Goal: Task Accomplishment & Management: Manage account settings

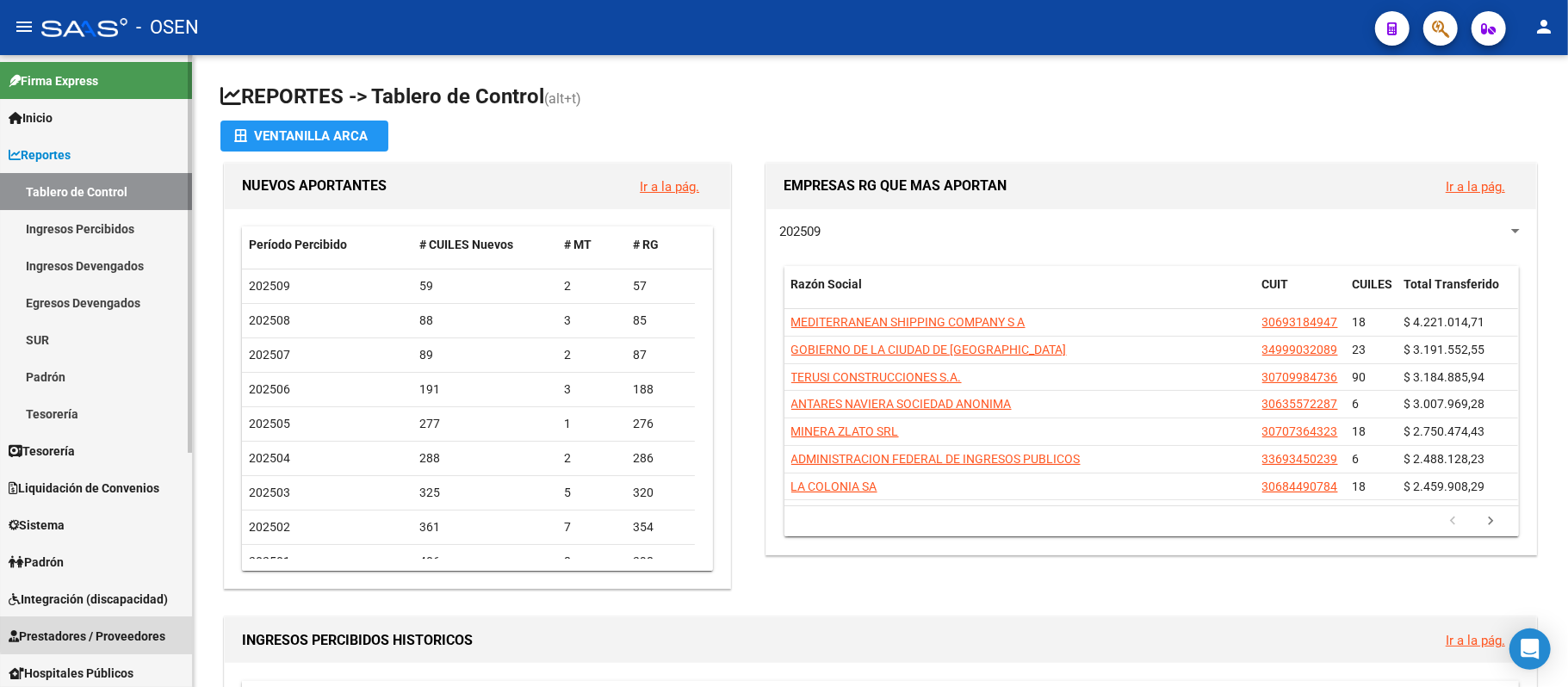
click at [136, 631] on span "Prestadores / Proveedores" at bounding box center [86, 636] width 157 height 19
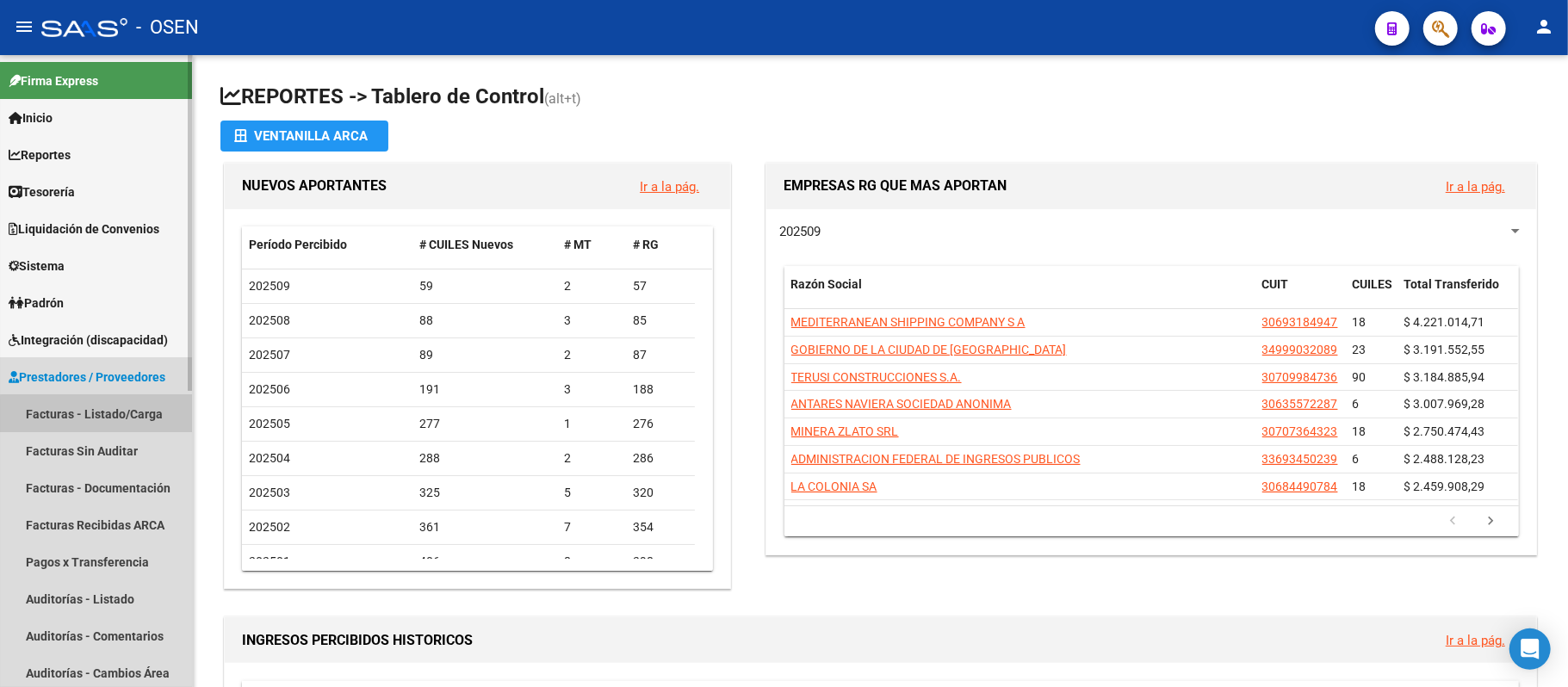
click at [108, 419] on link "Facturas - Listado/Carga" at bounding box center [96, 413] width 192 height 37
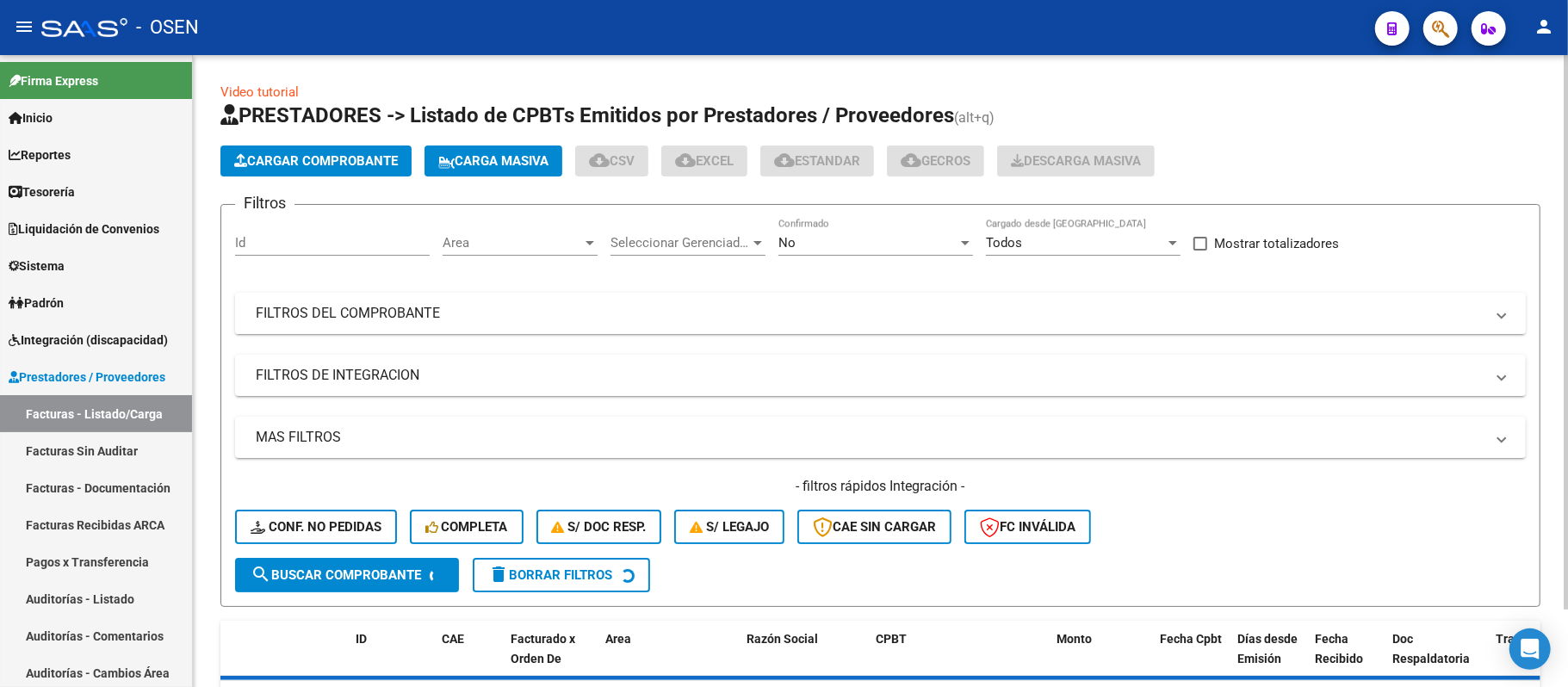
click at [1061, 308] on mat-panel-title "FILTROS DEL COMPROBANTE" at bounding box center [870, 313] width 1229 height 19
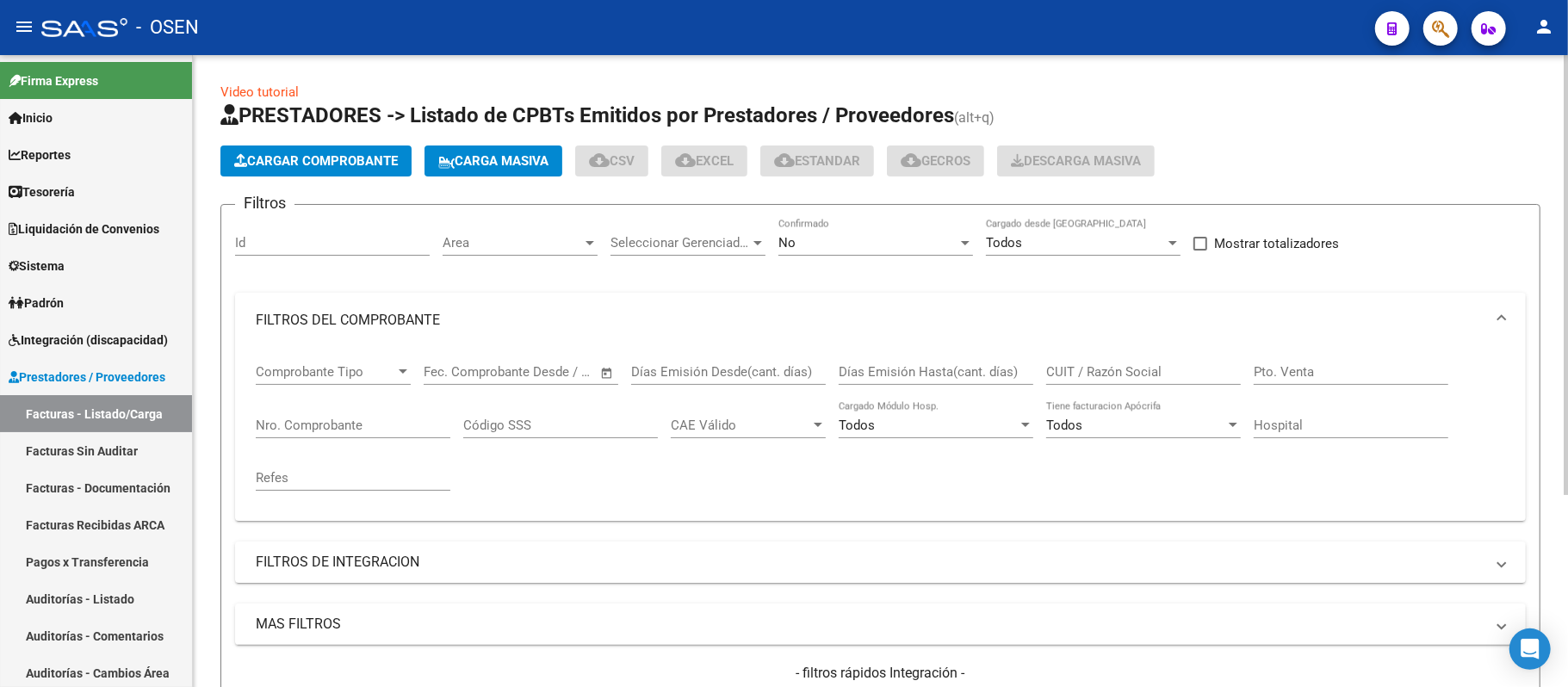
click at [293, 430] on input "Nro. Comprobante" at bounding box center [353, 425] width 195 height 15
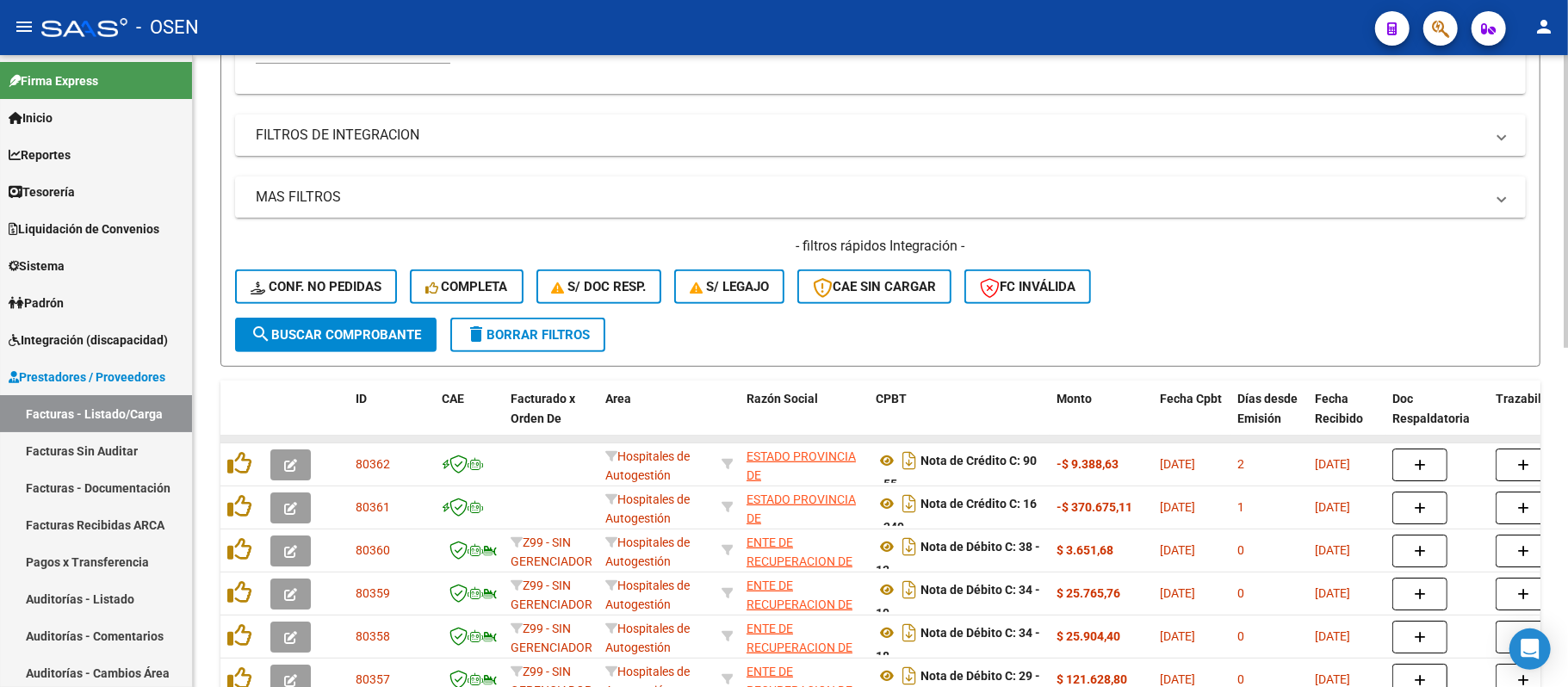
scroll to position [459, 0]
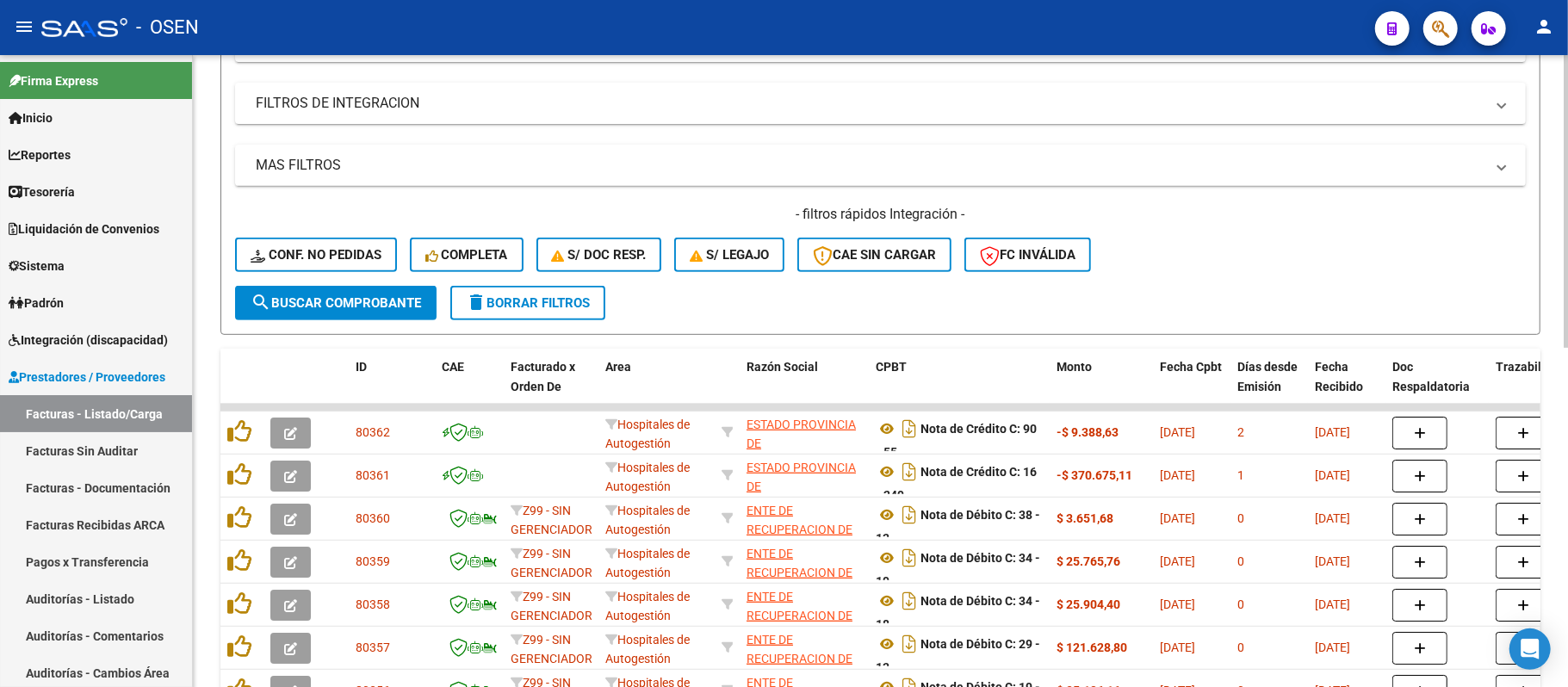
type input "184"
click at [338, 299] on span "search Buscar Comprobante" at bounding box center [335, 303] width 170 height 15
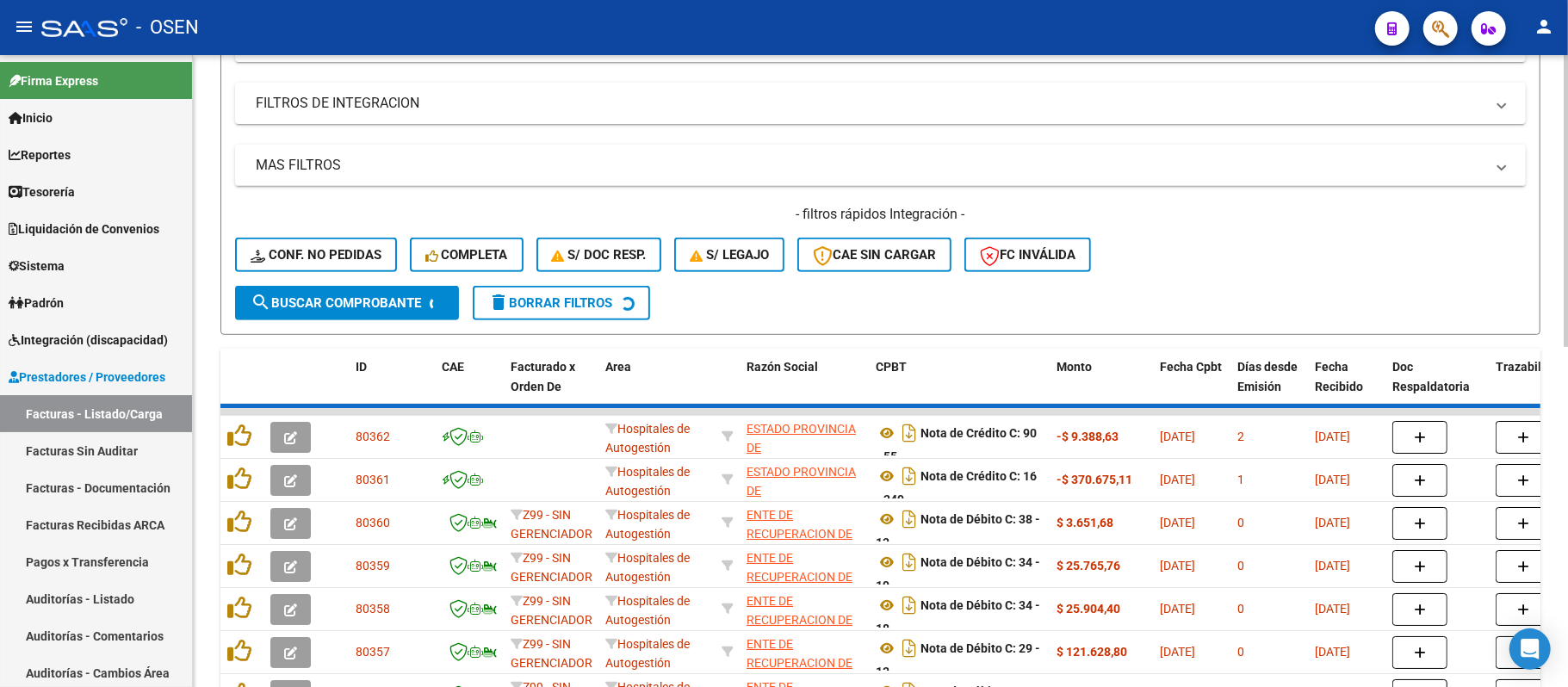
scroll to position [390, 0]
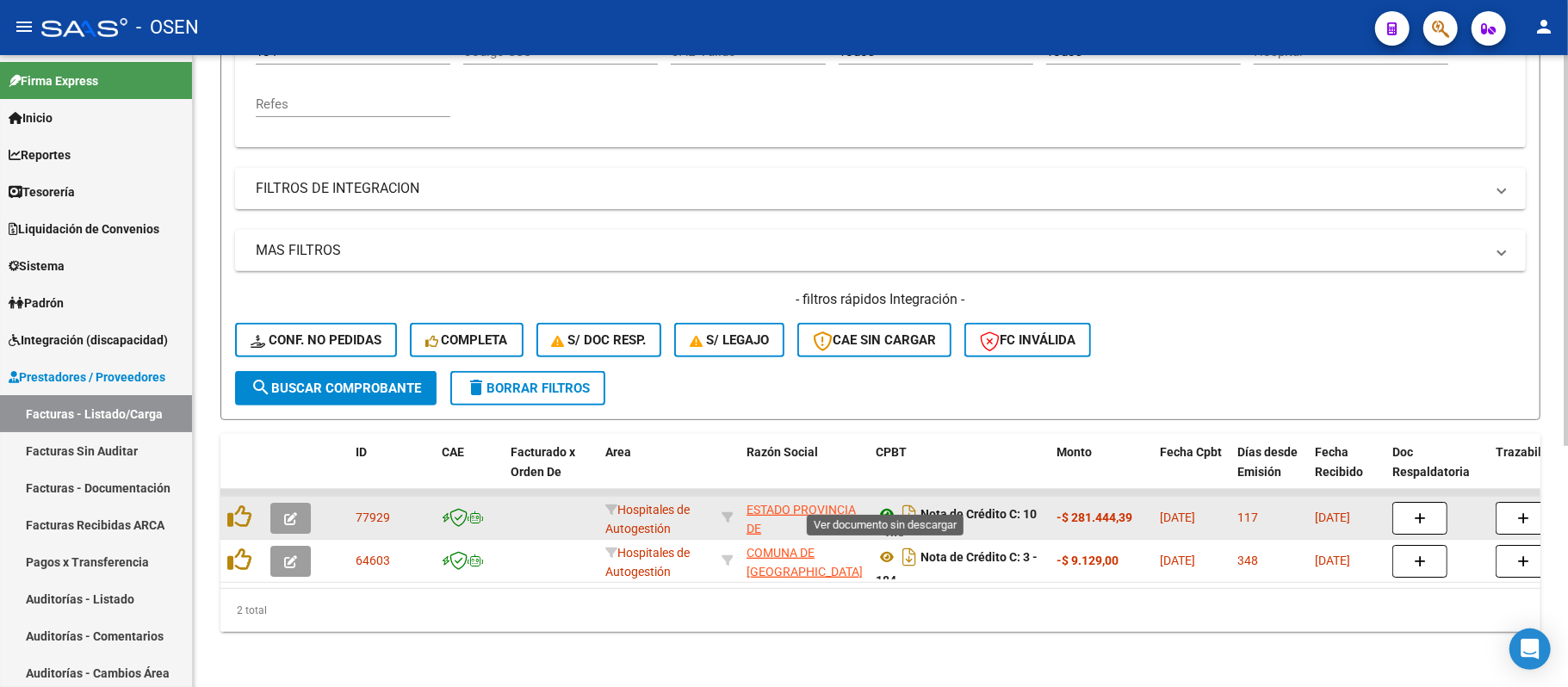
click at [890, 504] on icon at bounding box center [886, 514] width 23 height 21
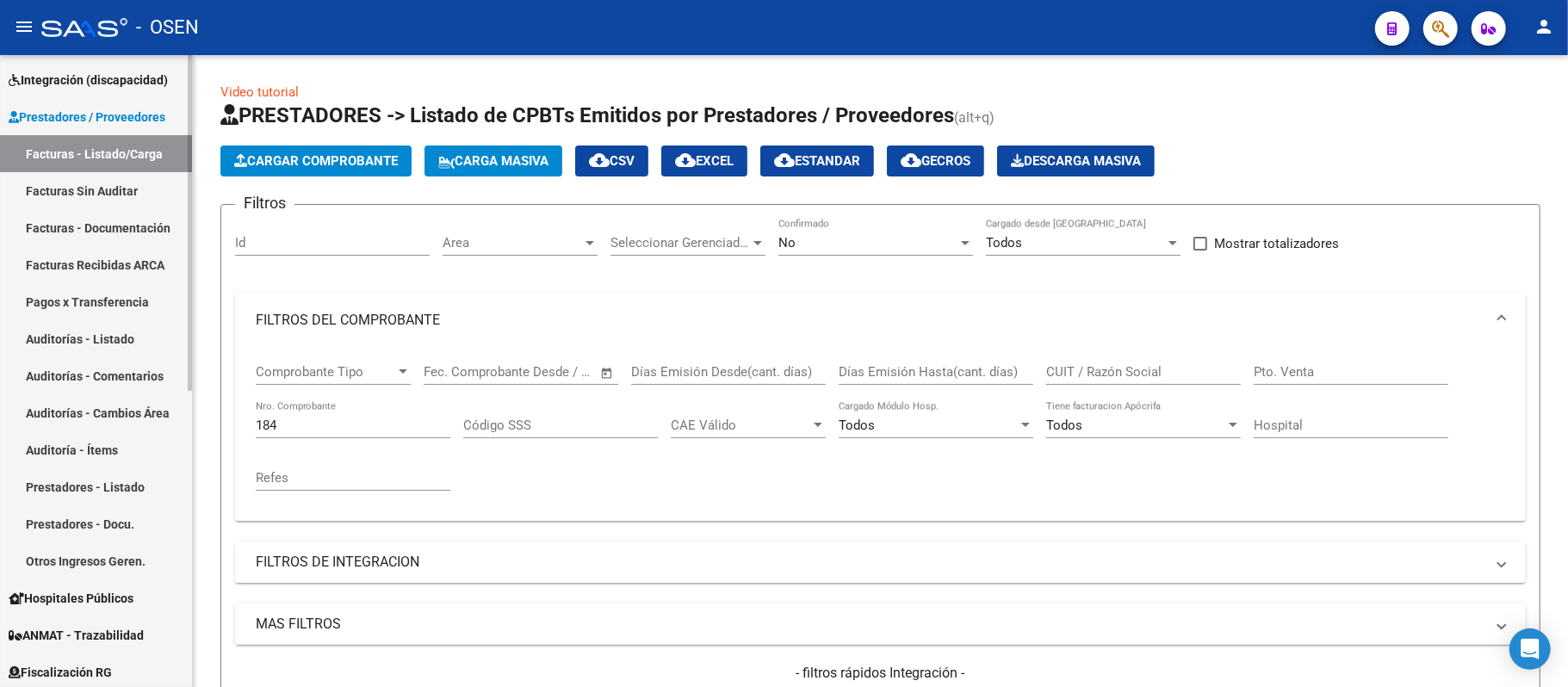
scroll to position [229, 0]
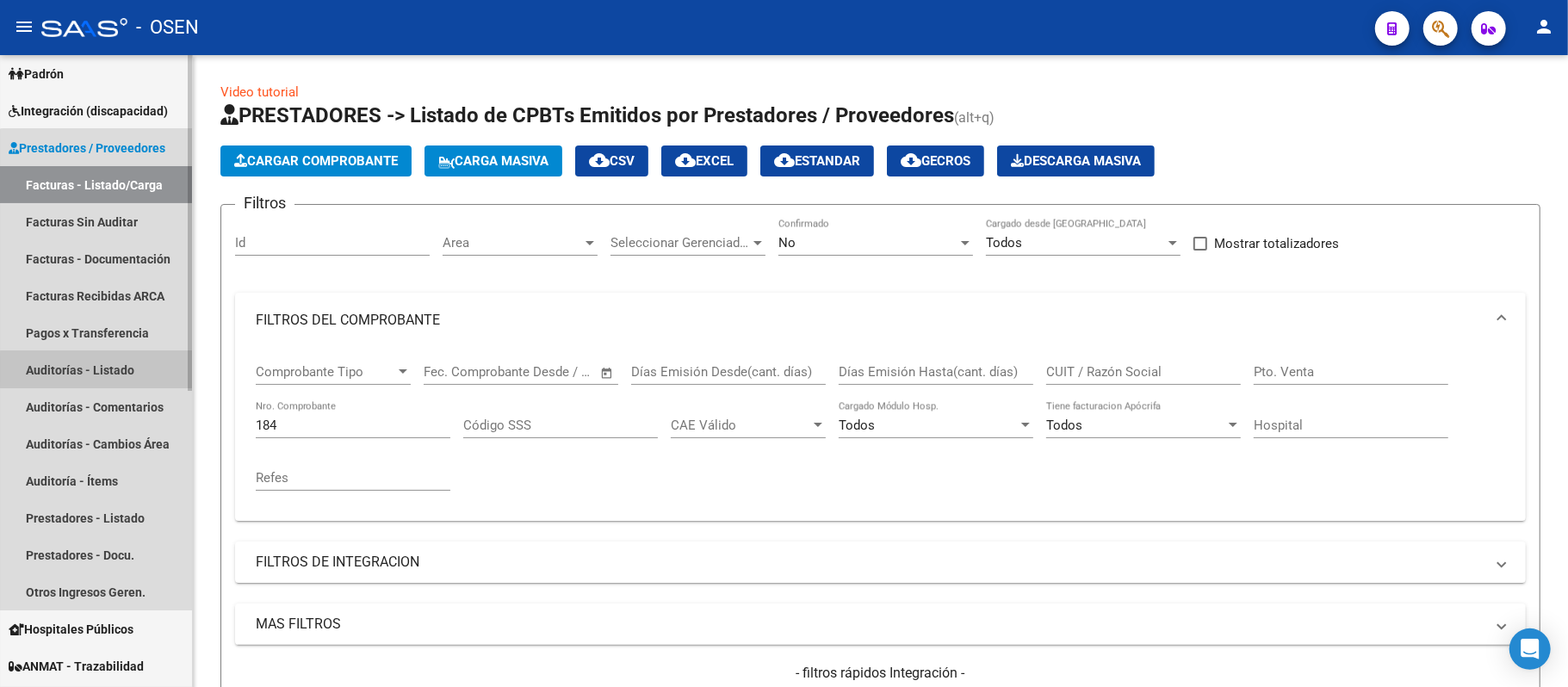
click at [114, 369] on link "Auditorías - Listado" at bounding box center [96, 369] width 192 height 37
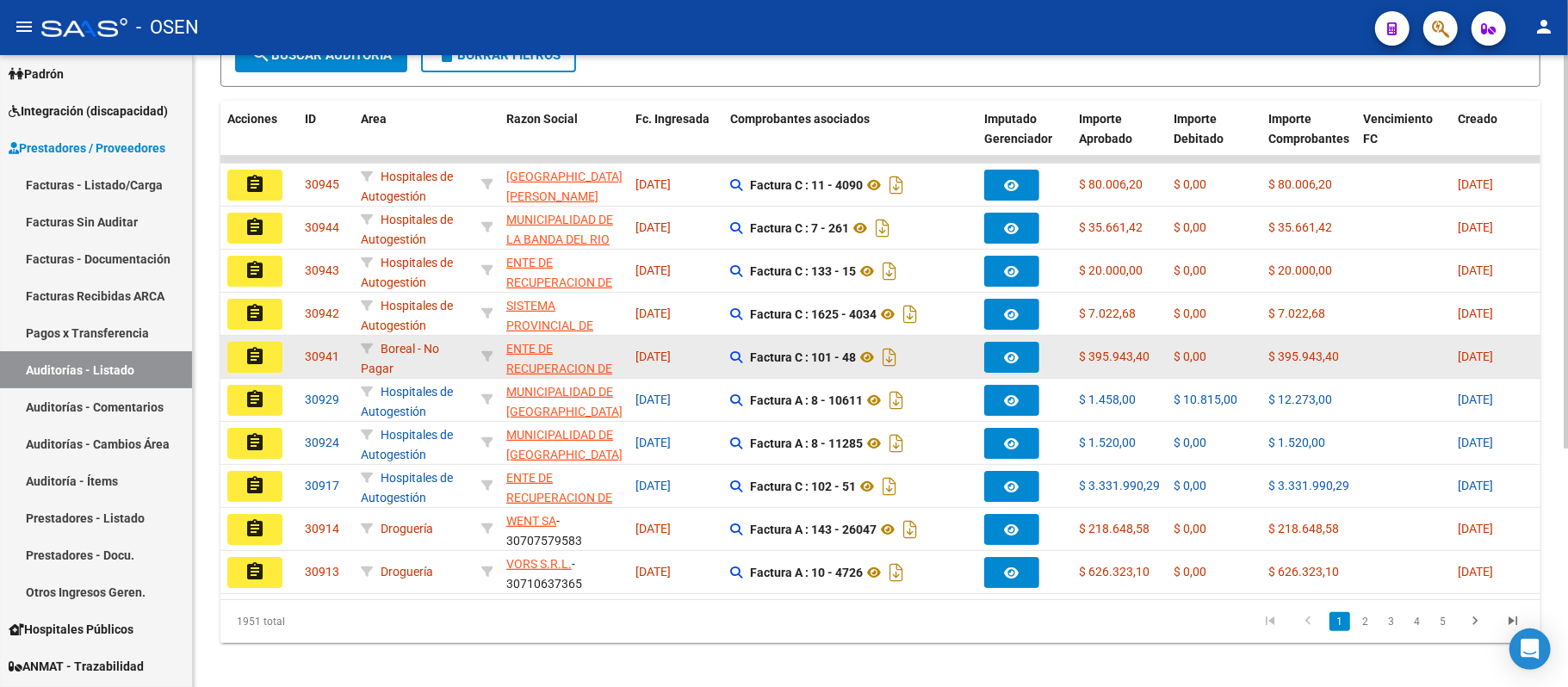
scroll to position [384, 0]
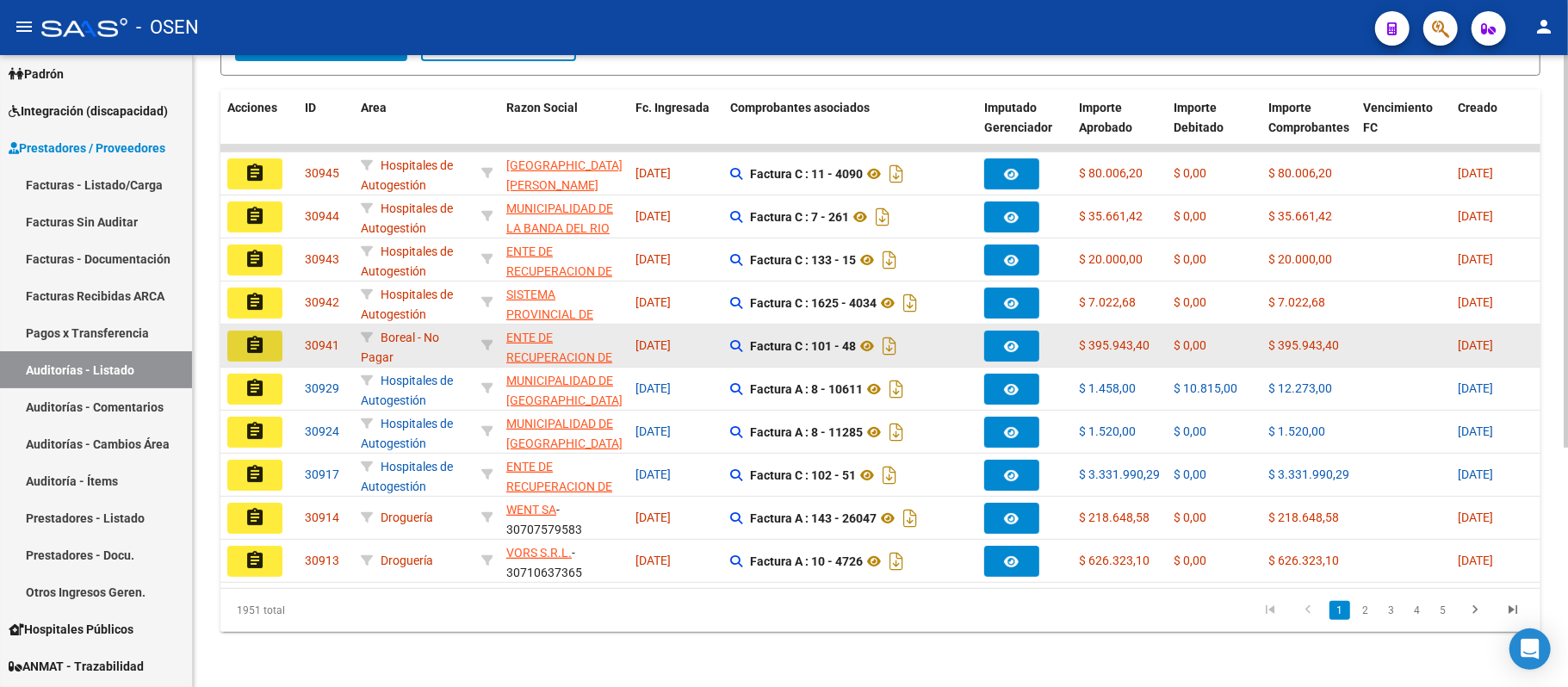
click at [264, 335] on mat-icon "assignment" at bounding box center [255, 345] width 21 height 21
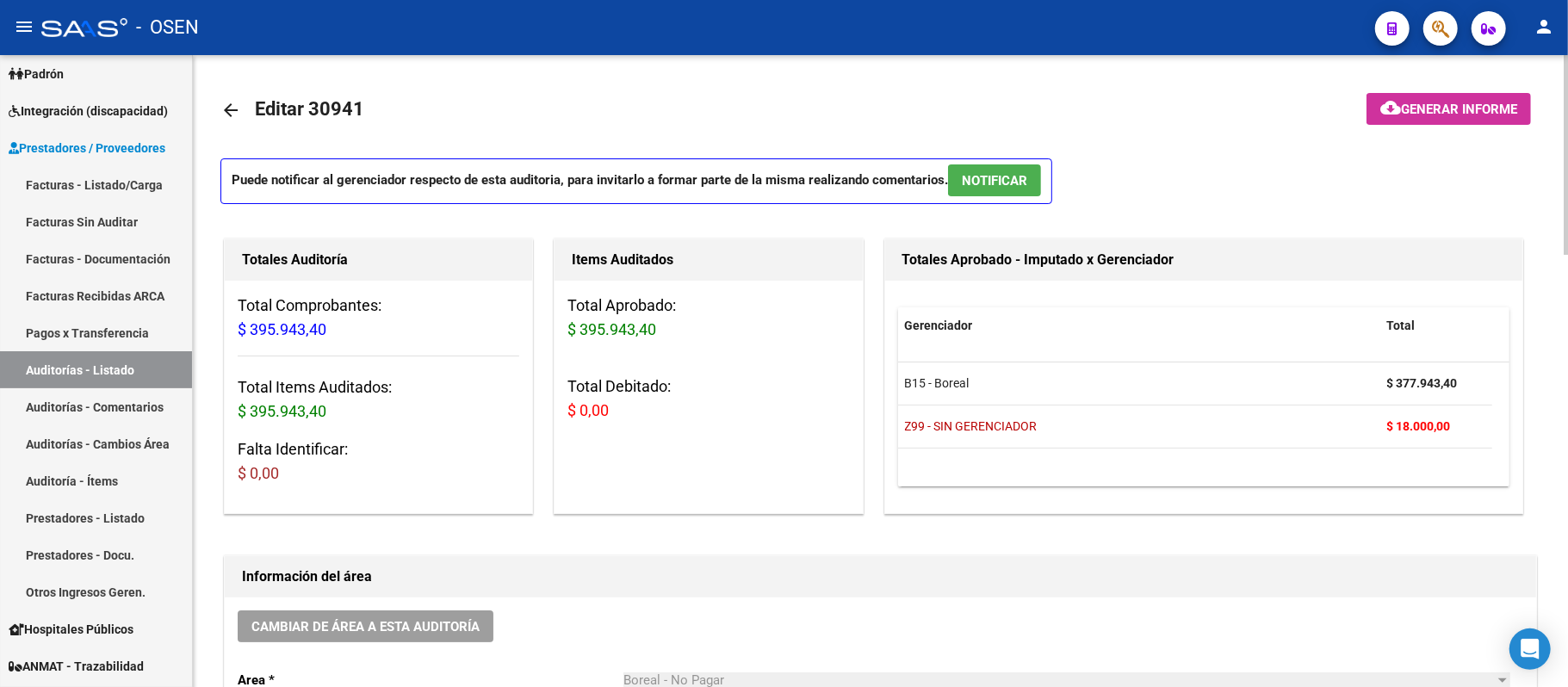
click at [1007, 184] on span "NOTIFICAR" at bounding box center [995, 180] width 66 height 15
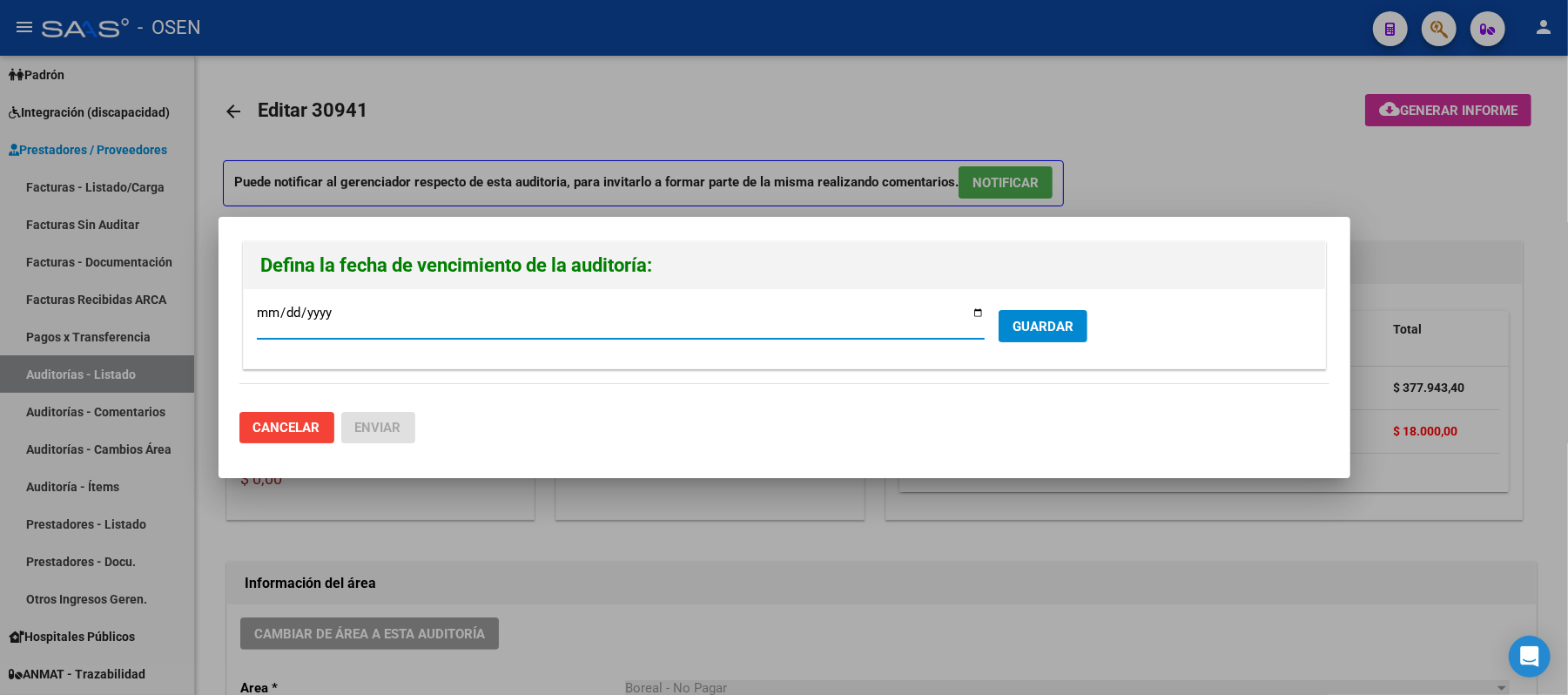
click at [1066, 314] on button "GUARDAR" at bounding box center [1043, 326] width 89 height 32
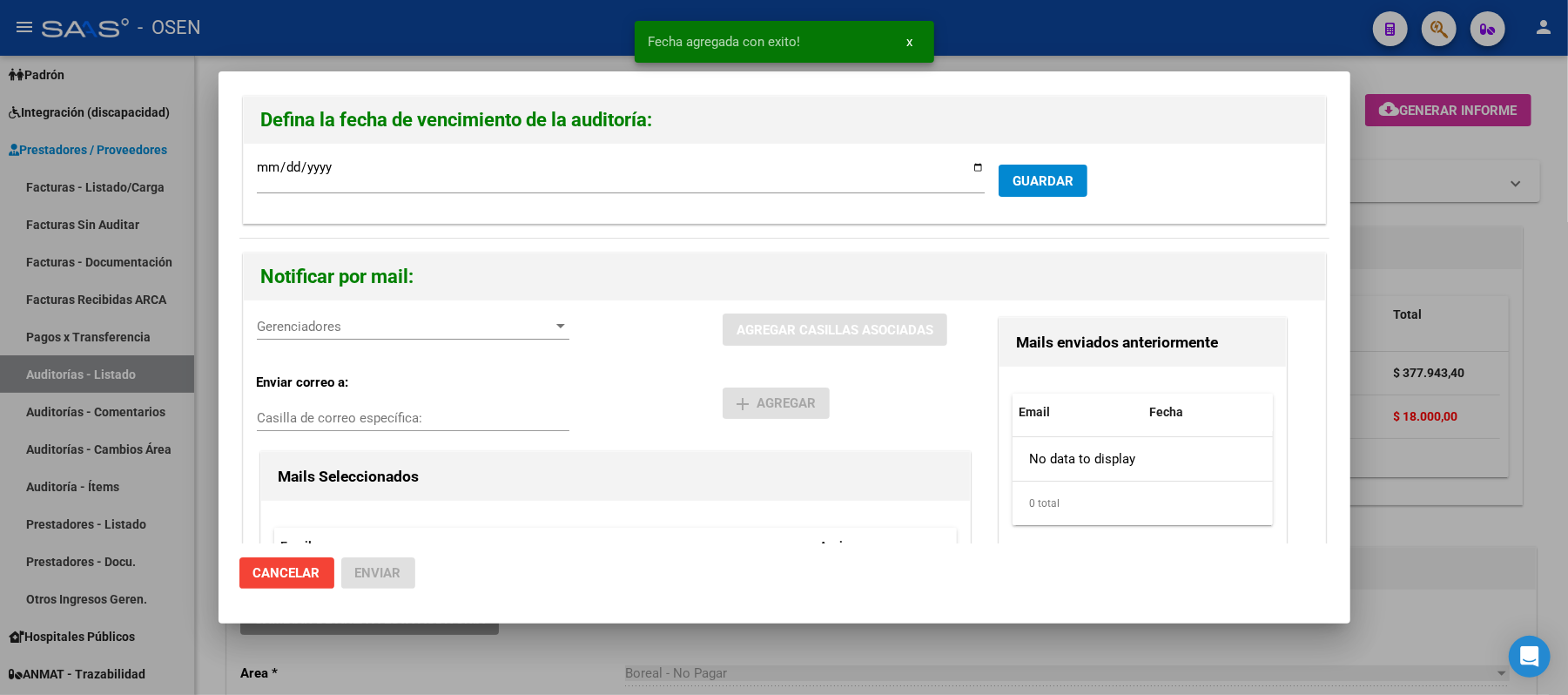
click at [444, 318] on div "Gerenciadores Gerenciadores" at bounding box center [413, 327] width 313 height 26
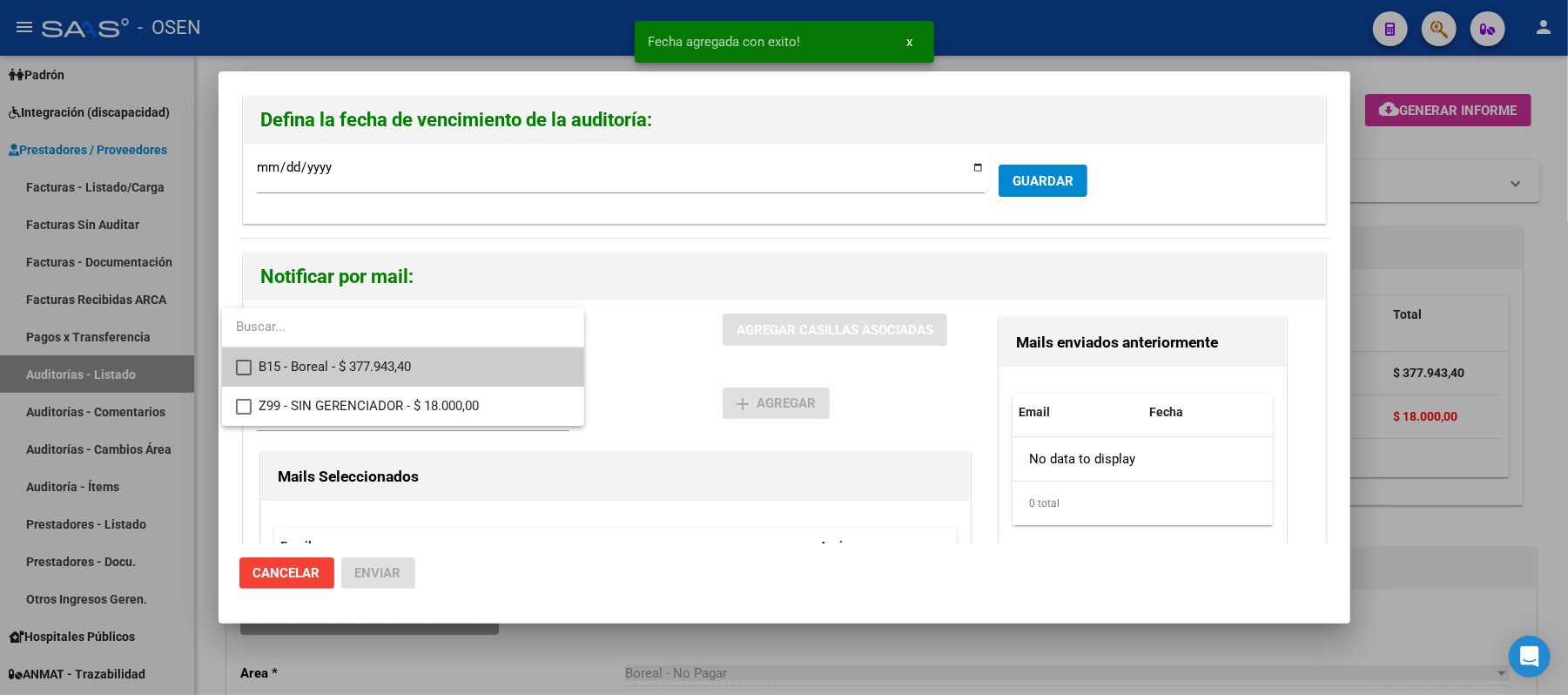
click at [460, 366] on span "B15 - Boreal - $ 377.943,40" at bounding box center [414, 367] width 312 height 40
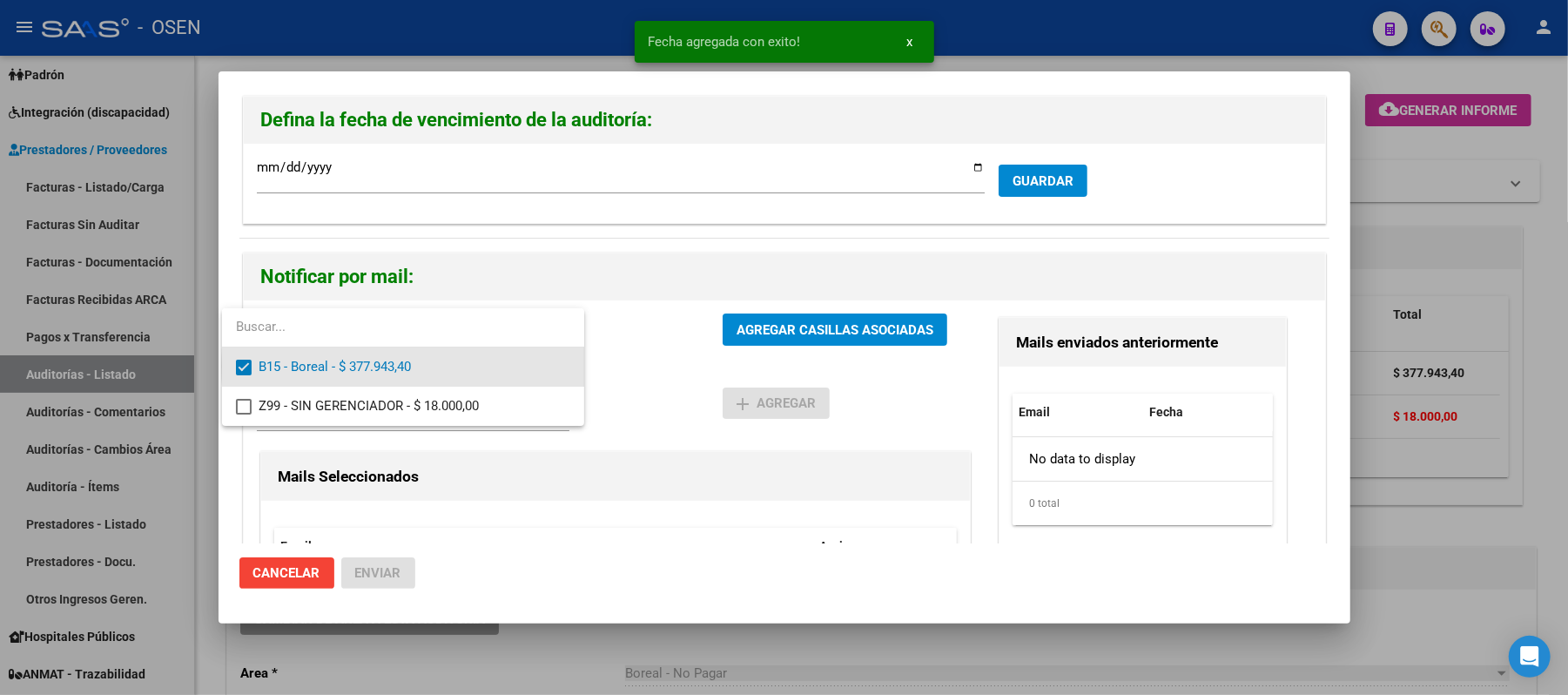
click at [714, 360] on div at bounding box center [784, 347] width 1568 height 695
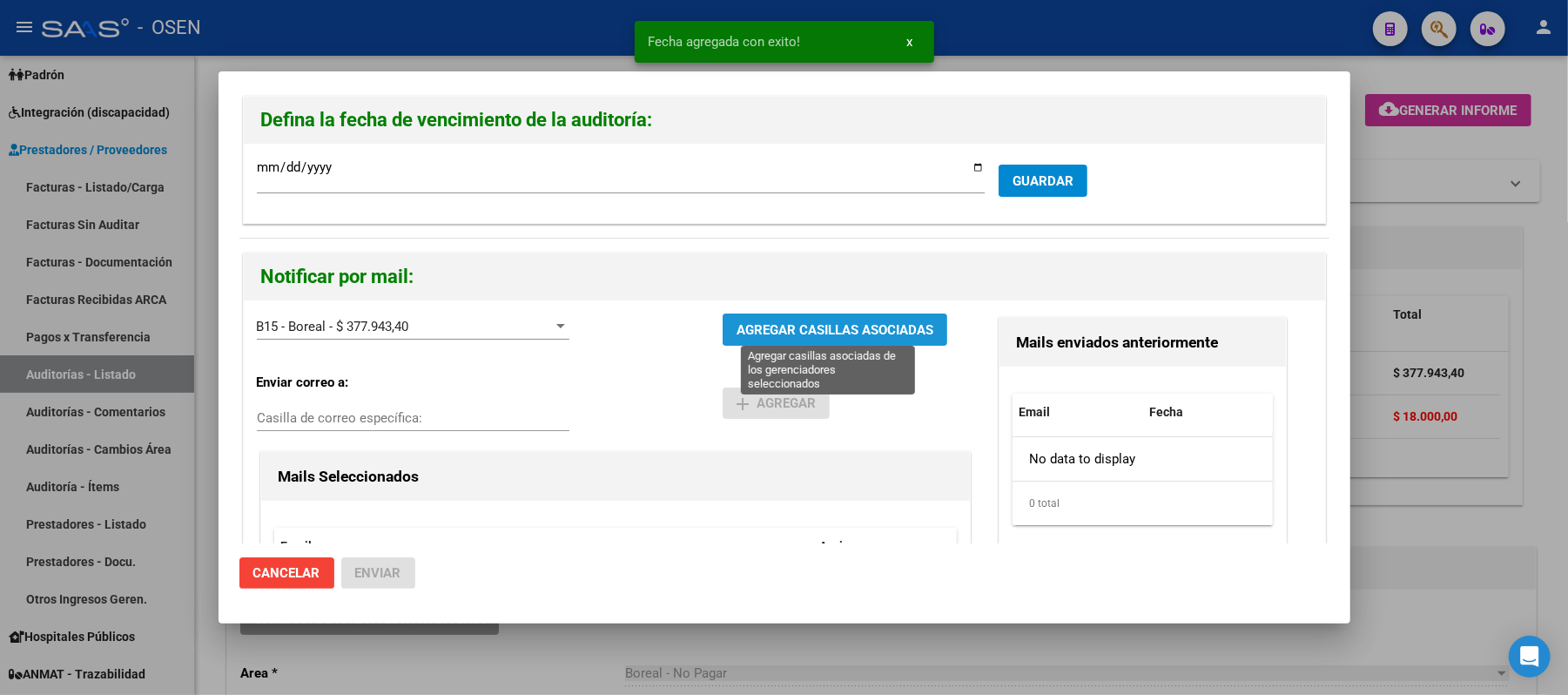
click at [763, 322] on span "AGREGAR CASILLAS ASOCIADAS" at bounding box center [835, 330] width 197 height 16
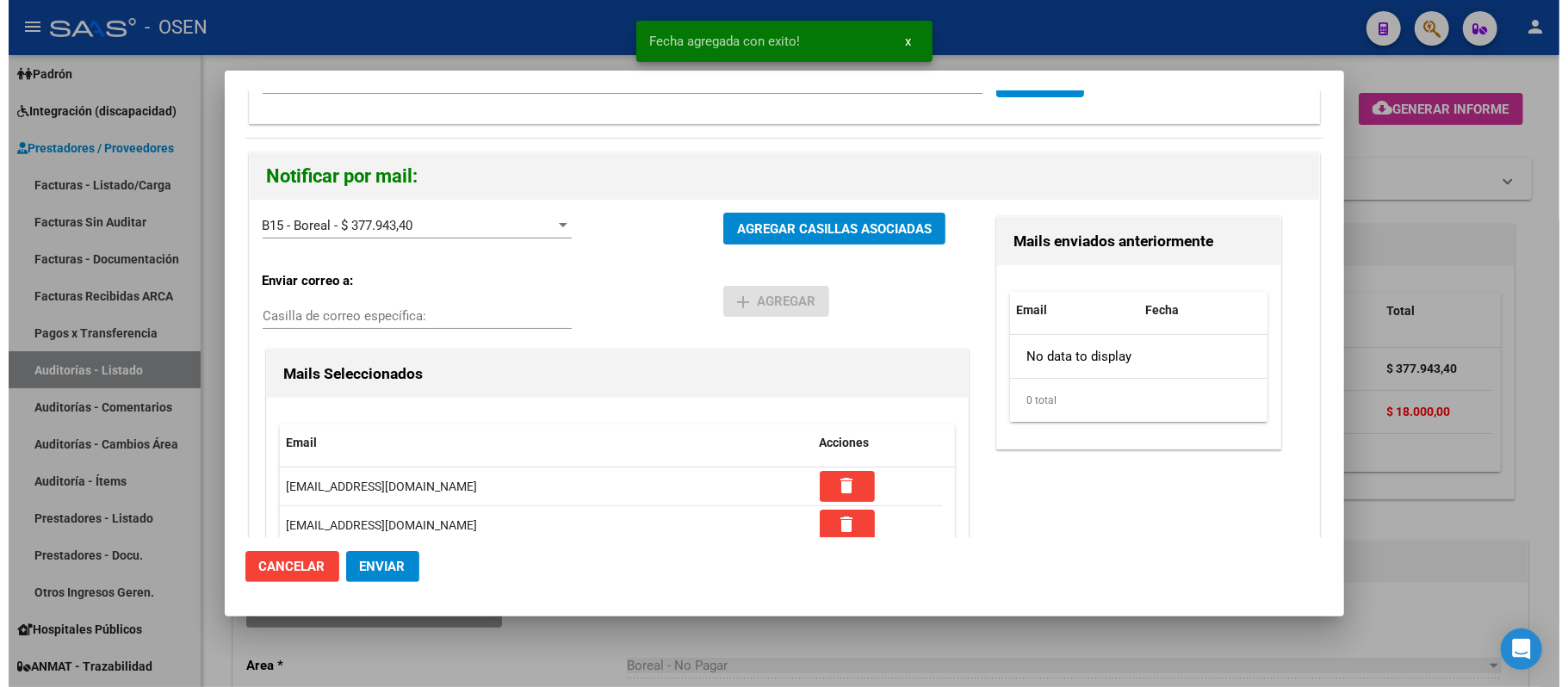
scroll to position [243, 0]
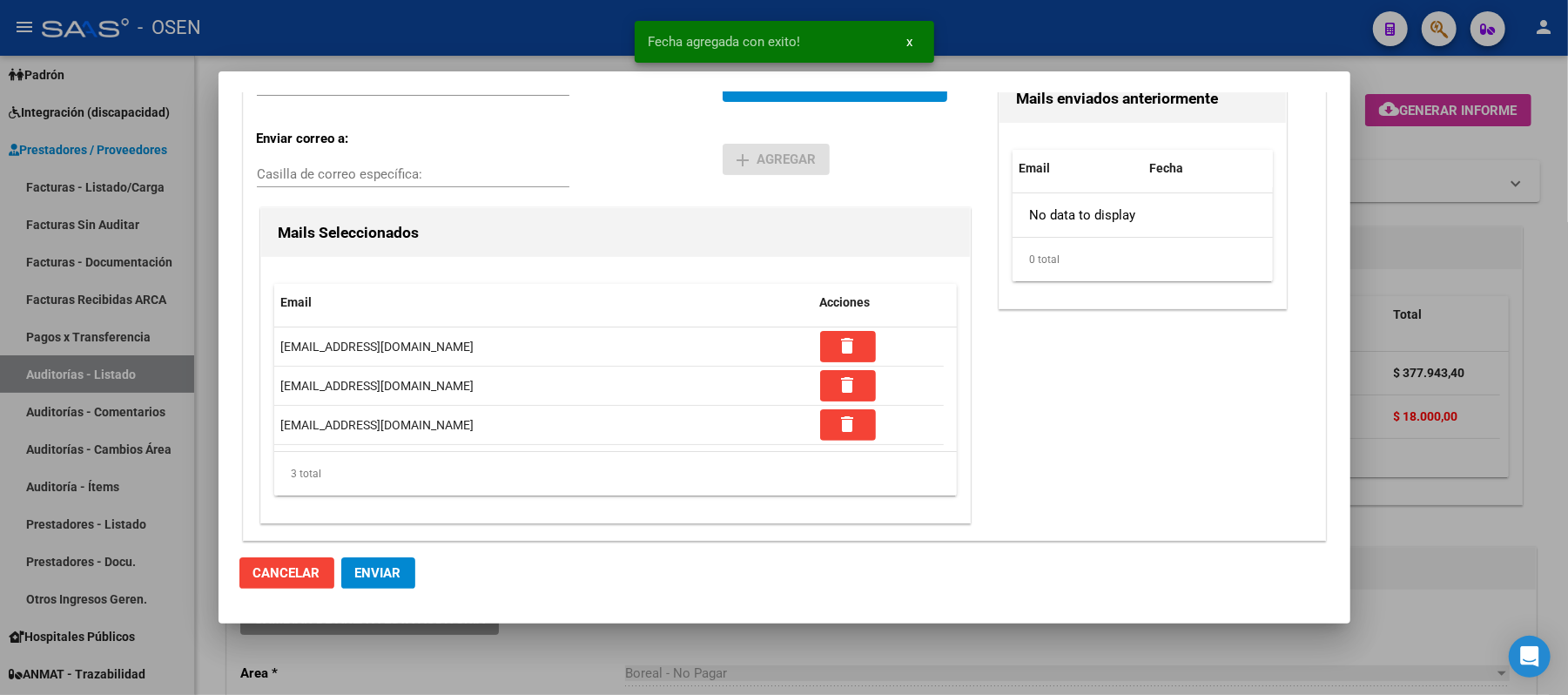
click at [398, 573] on span "Enviar" at bounding box center [378, 573] width 46 height 16
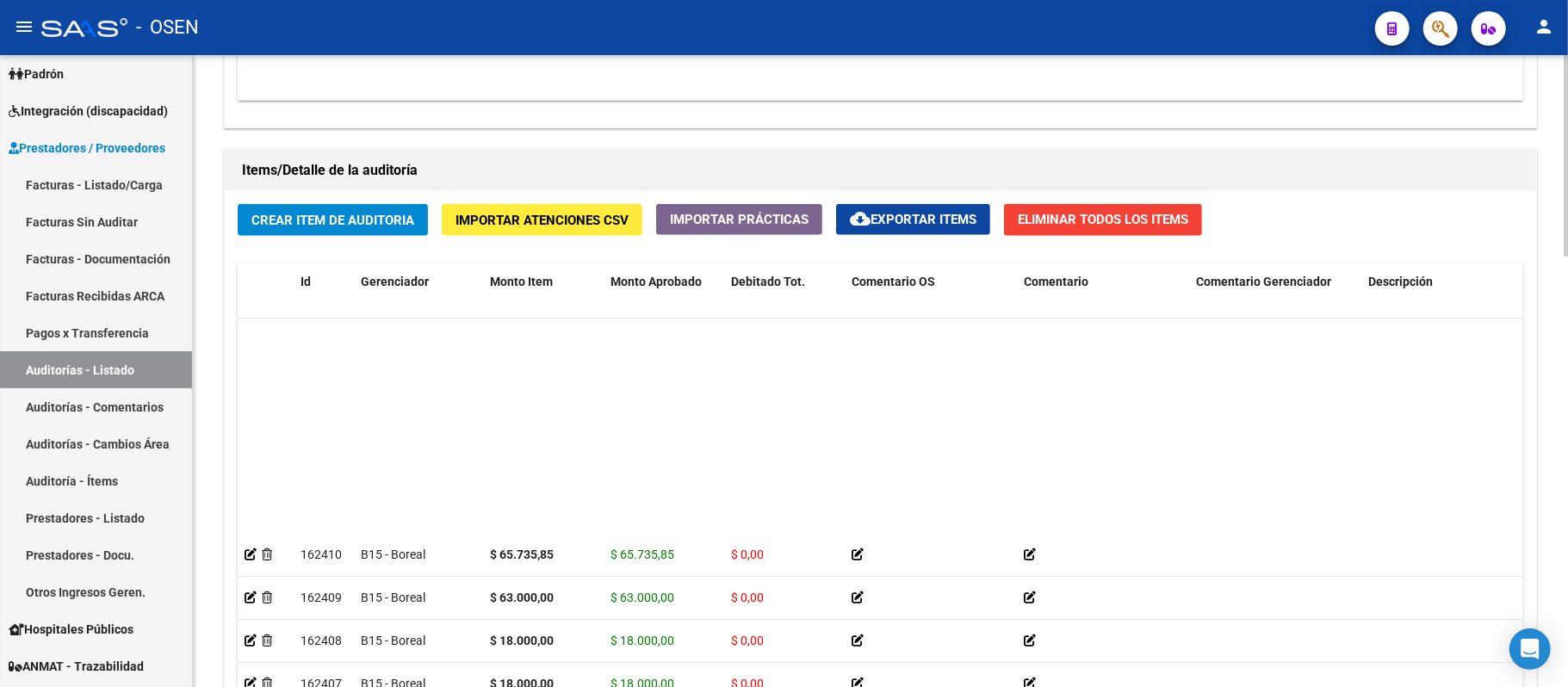
scroll to position [242, 0]
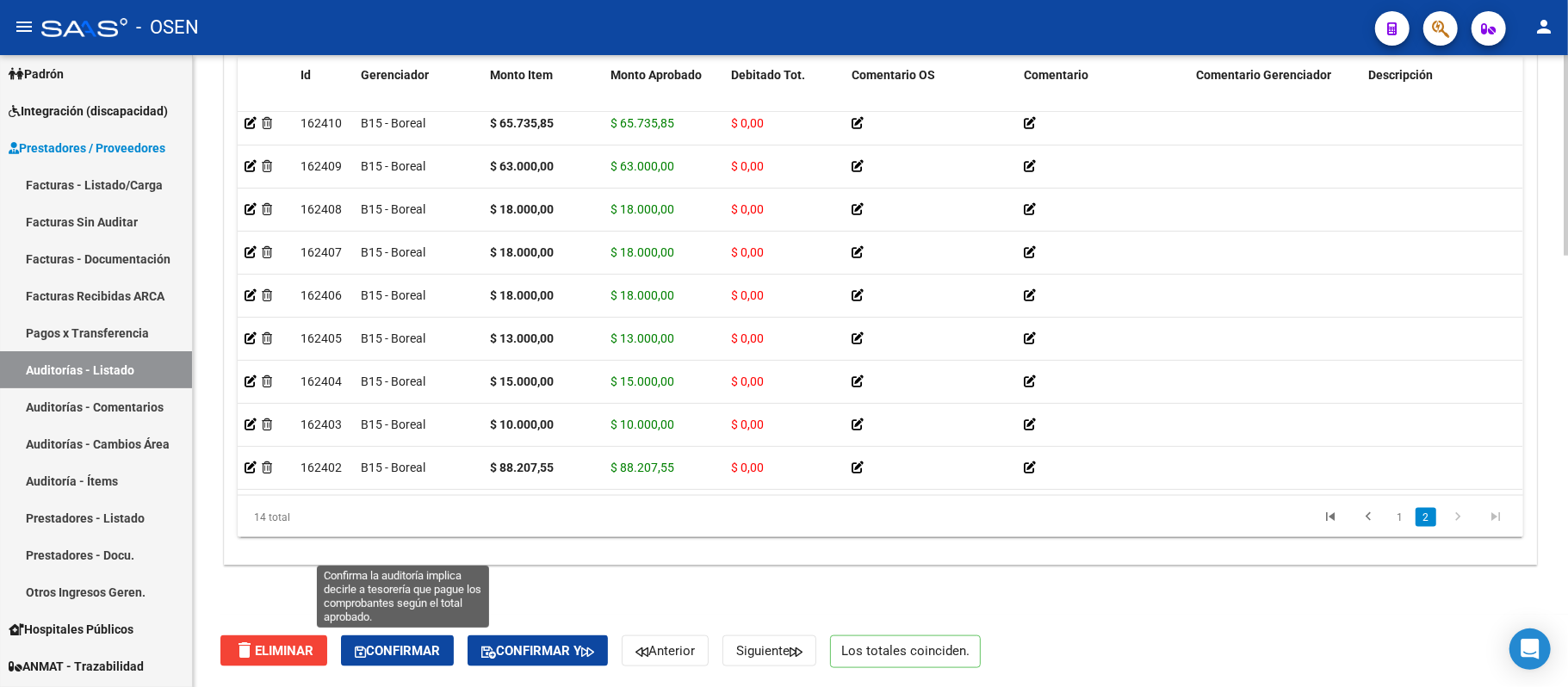
click at [425, 648] on span "Confirmar" at bounding box center [398, 651] width 86 height 15
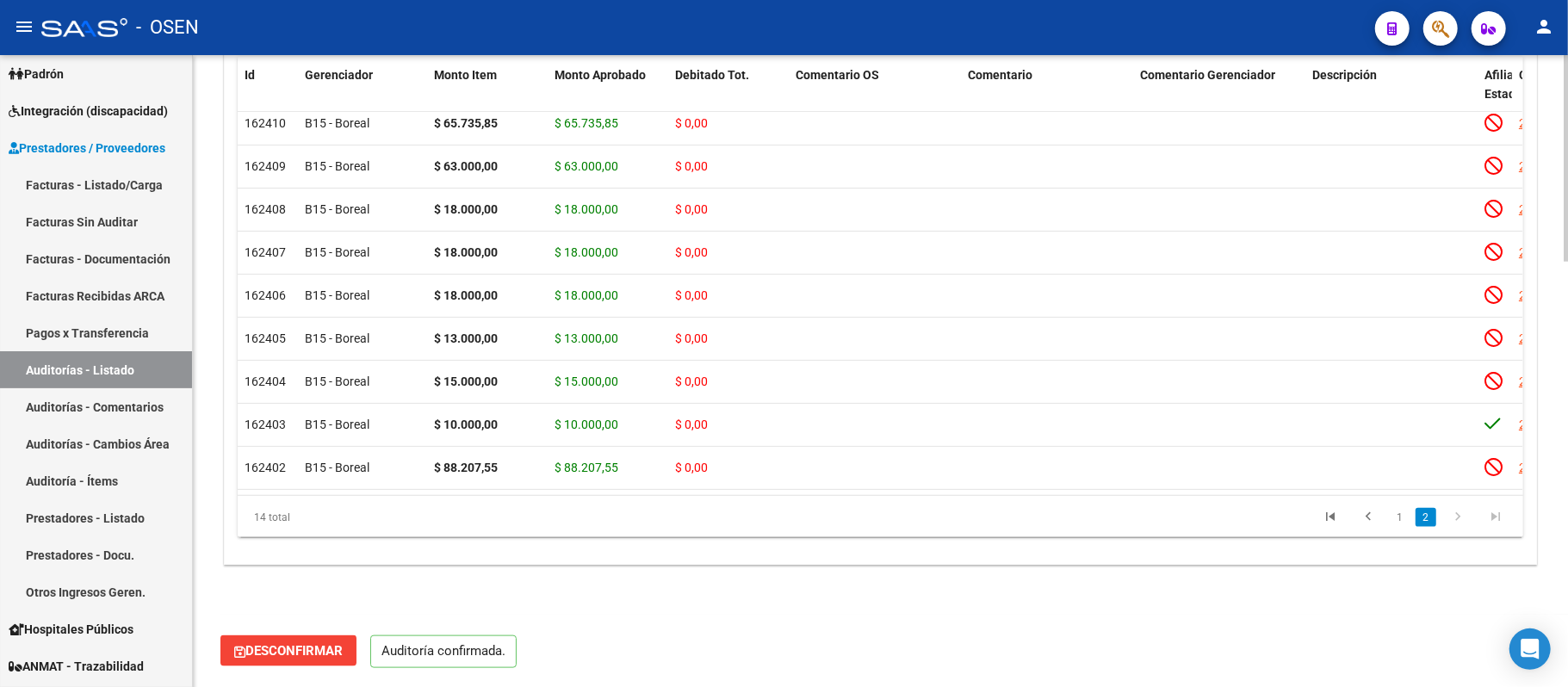
scroll to position [1297, 0]
type input "202509"
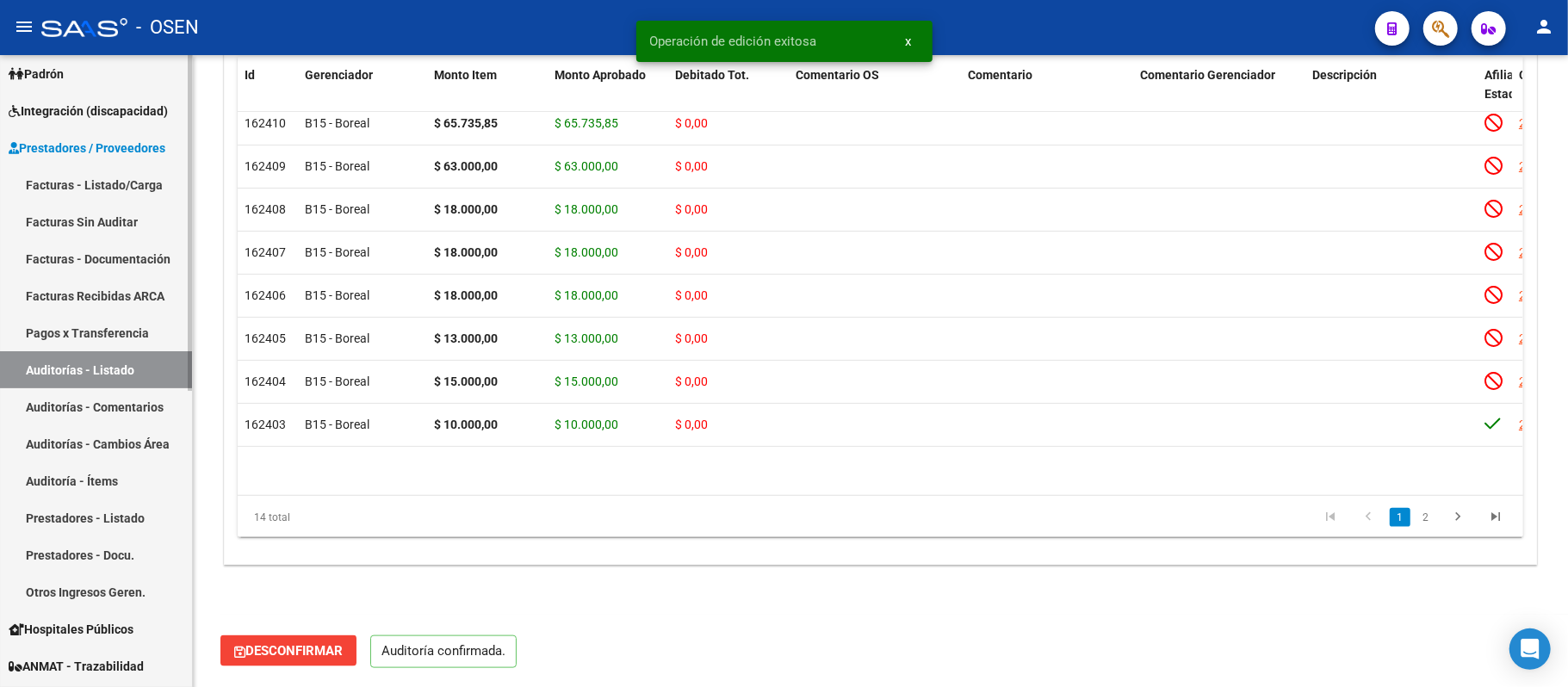
scroll to position [0, 0]
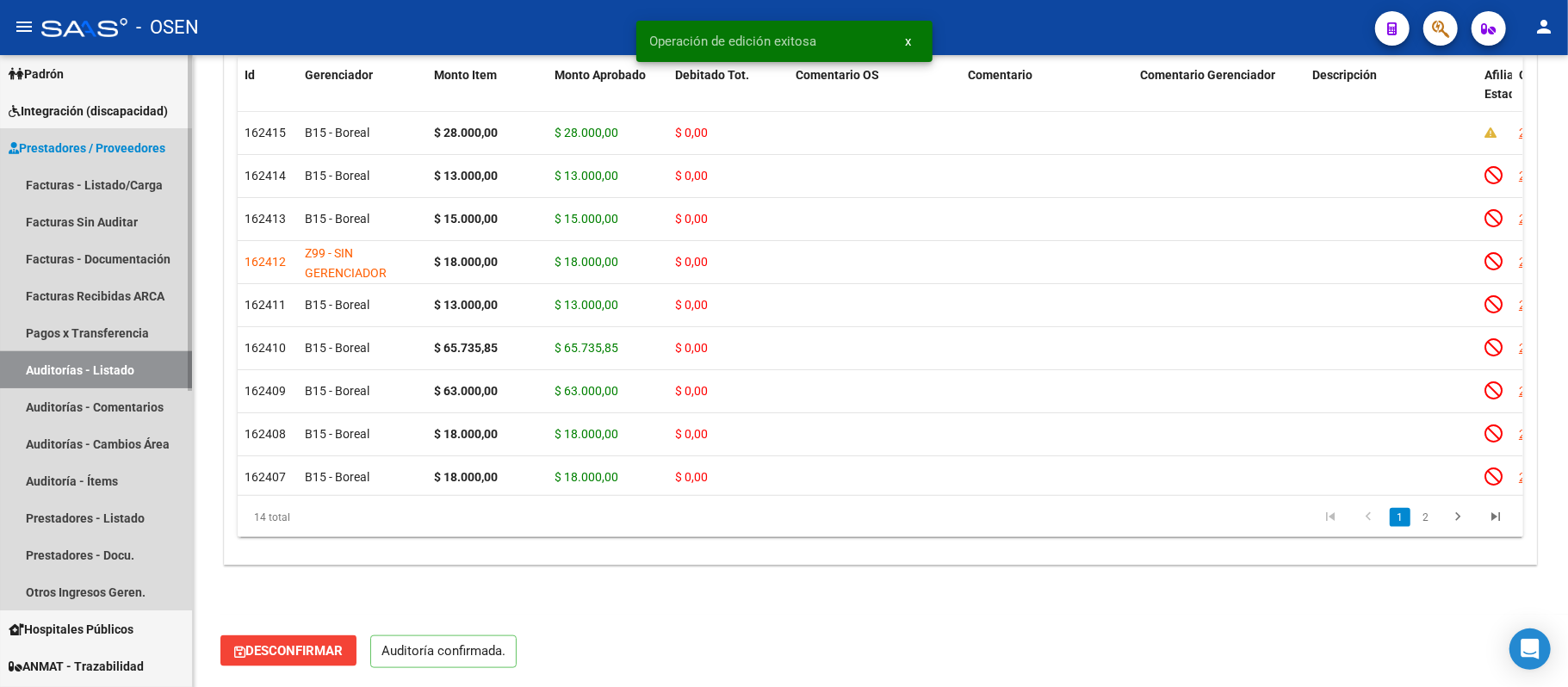
click at [162, 351] on link "Auditorías - Listado" at bounding box center [96, 369] width 192 height 37
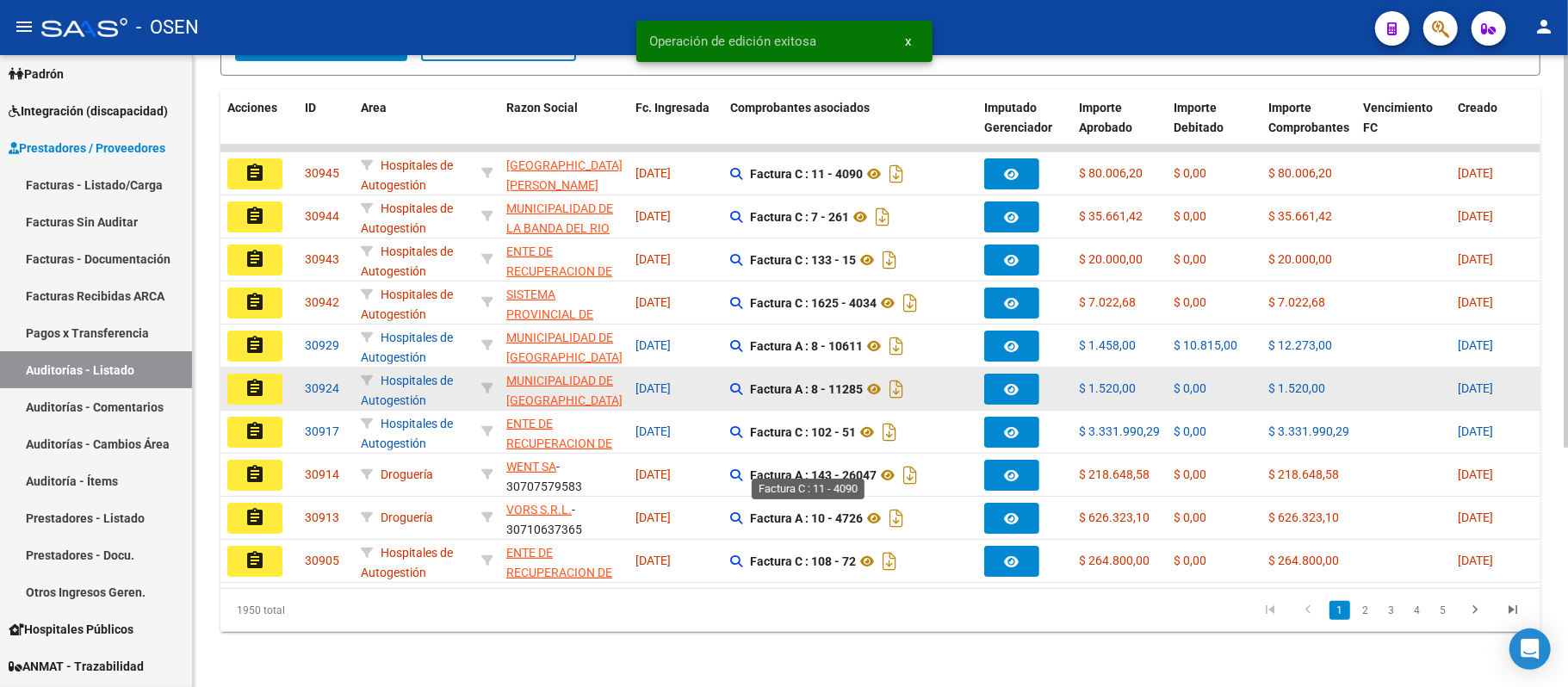
scroll to position [384, 0]
